Goal: Task Accomplishment & Management: Use online tool/utility

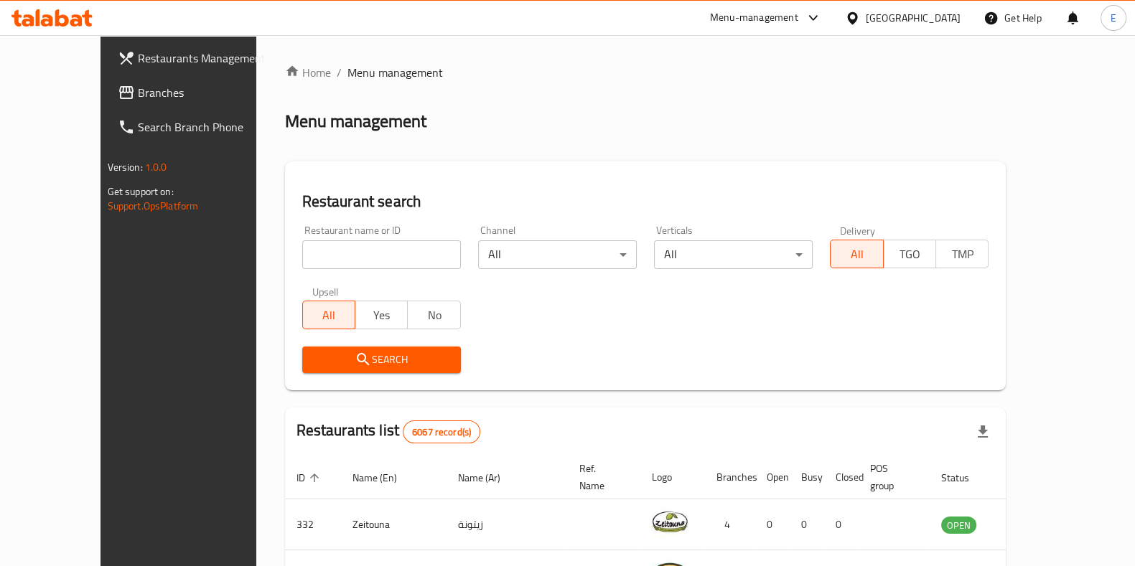
click at [323, 256] on div "Home / Menu management Menu management Restaurant search Restaurant name or ID …" at bounding box center [645, 523] width 721 height 919
click at [312, 260] on input "search" at bounding box center [381, 254] width 159 height 29
type input "[PERSON_NAME]"
click button "Search" at bounding box center [381, 360] width 159 height 27
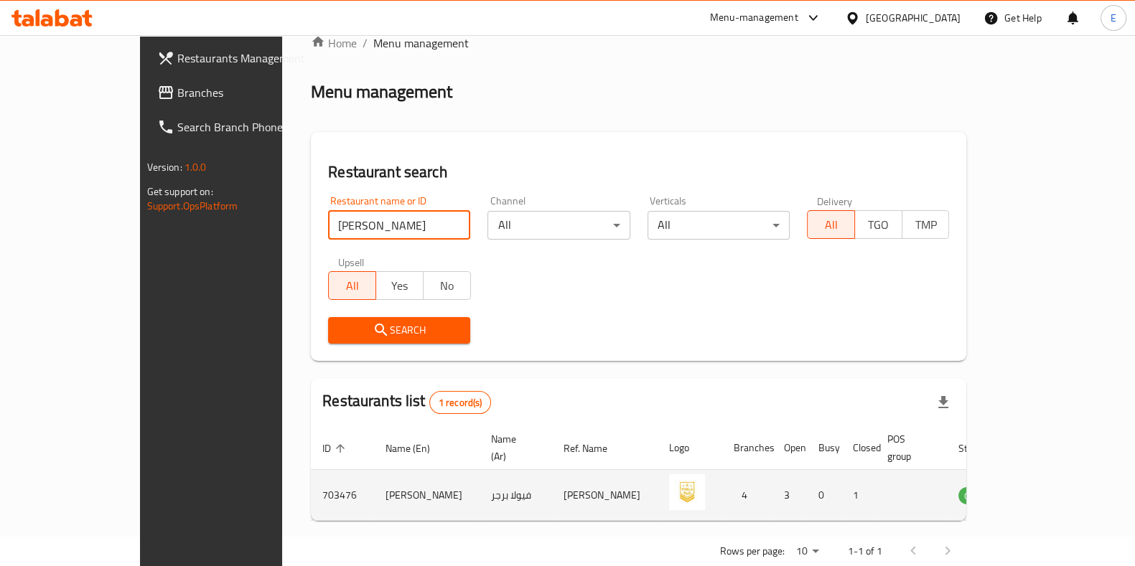
scroll to position [45, 0]
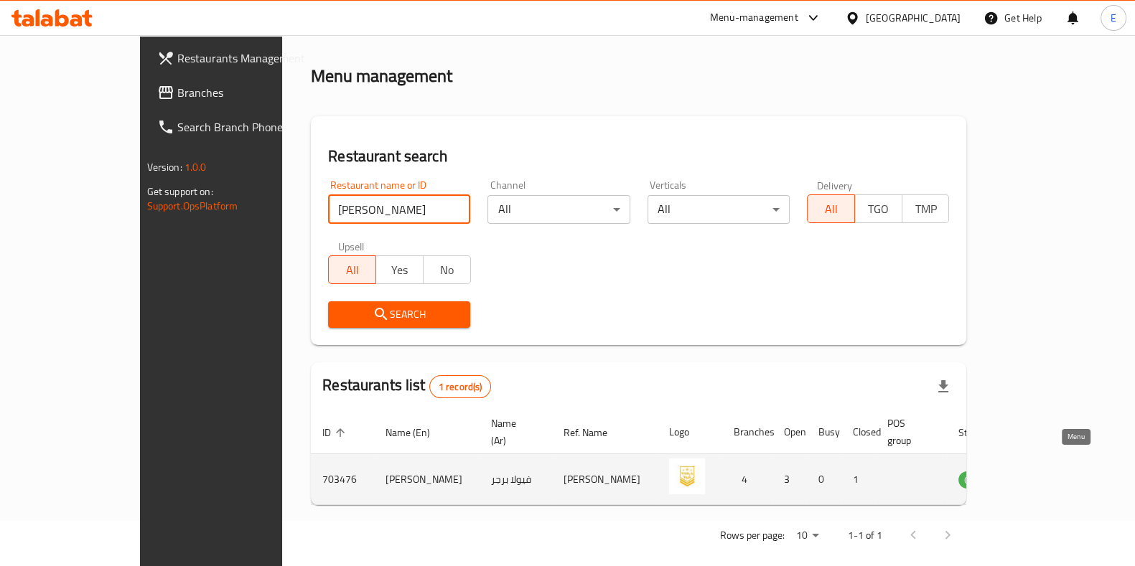
click at [1050, 474] on icon "enhanced table" at bounding box center [1042, 480] width 16 height 12
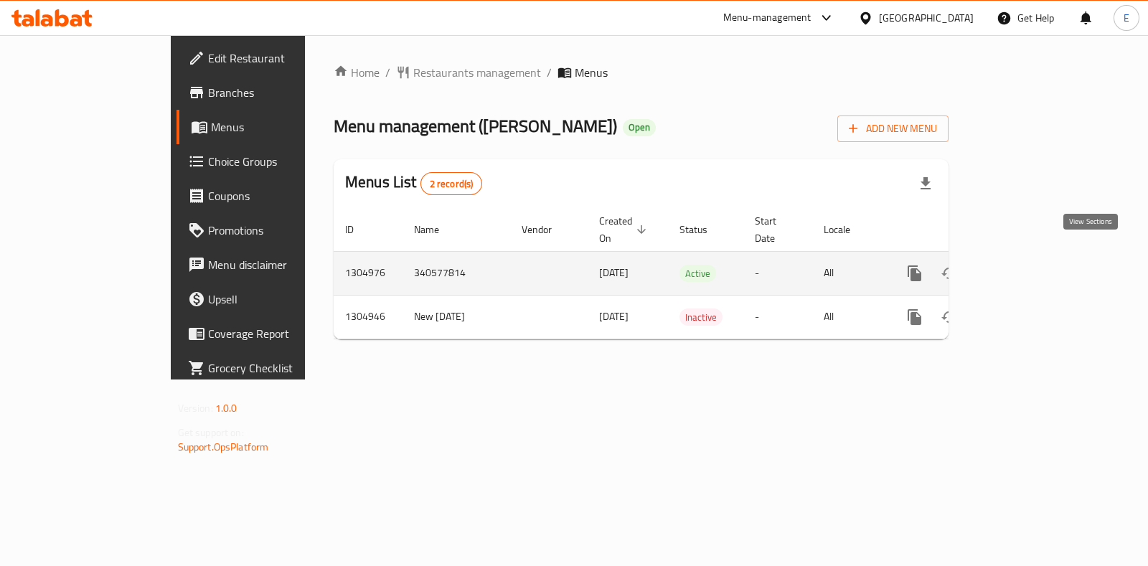
click at [1036, 263] on link "enhanced table" at bounding box center [1018, 273] width 34 height 34
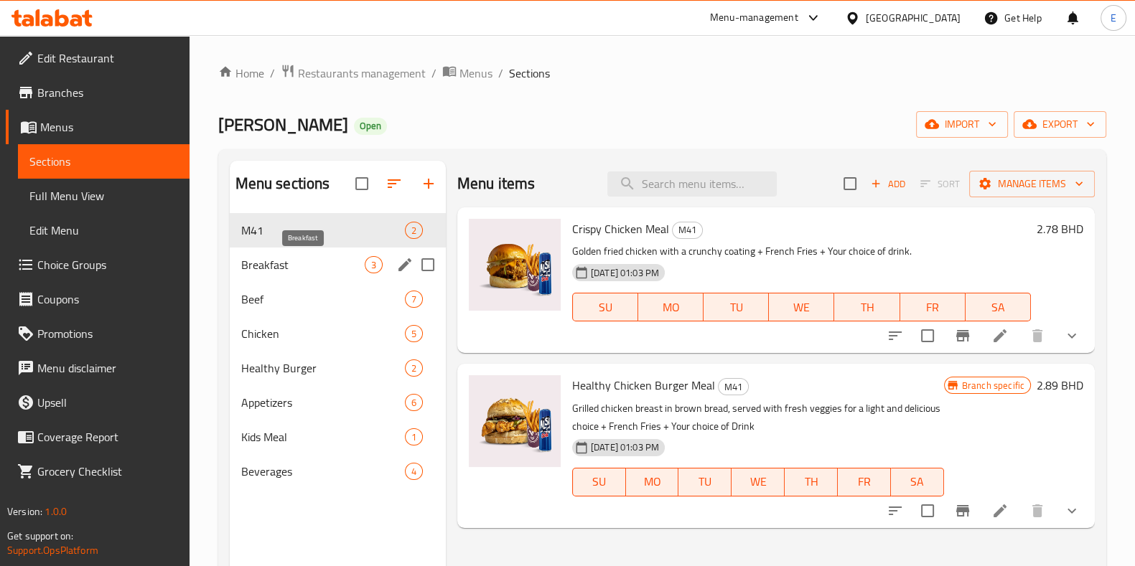
click at [285, 266] on span "Breakfast" at bounding box center [302, 264] width 123 height 17
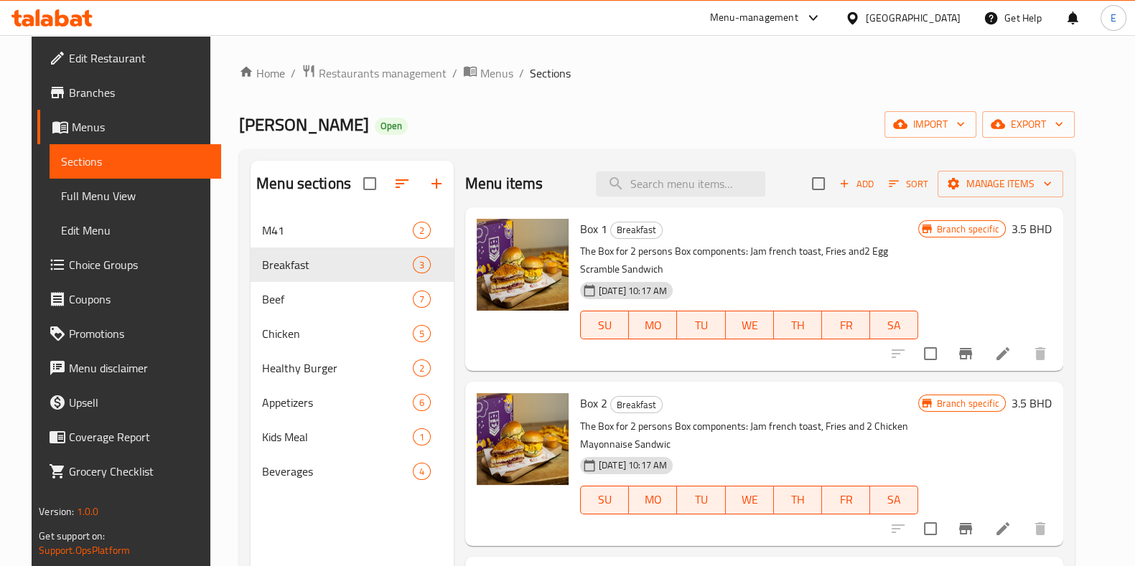
click at [79, 18] on icon at bounding box center [76, 20] width 12 height 12
